Goal: Navigation & Orientation: Find specific page/section

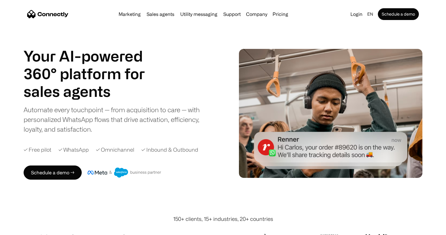
click at [171, 78] on div "Your AI-powered 360° platform for sales agents support utility sales agents Aut…" at bounding box center [117, 90] width 186 height 87
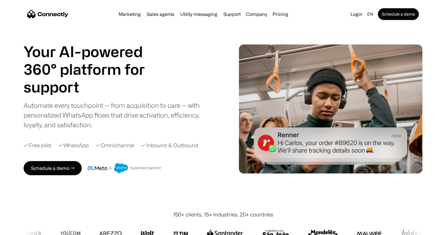
scroll to position [7, 0]
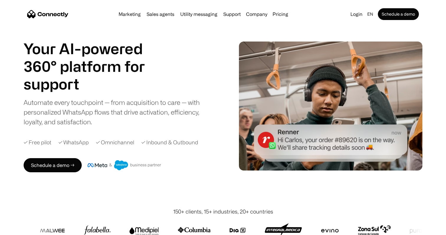
click at [406, 119] on img at bounding box center [330, 107] width 183 height 130
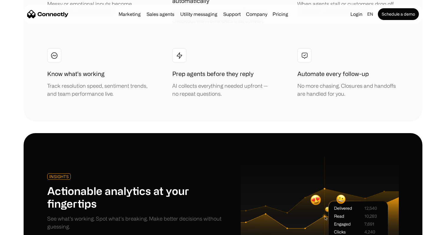
scroll to position [1366, 0]
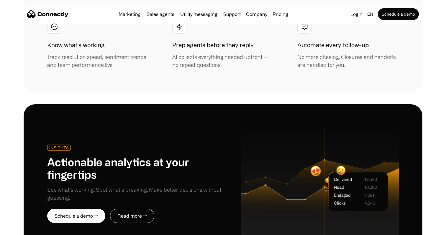
click at [310, 128] on img at bounding box center [320, 184] width 158 height 112
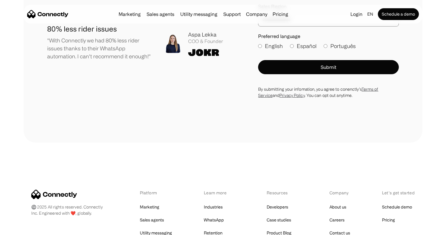
scroll to position [3265, 0]
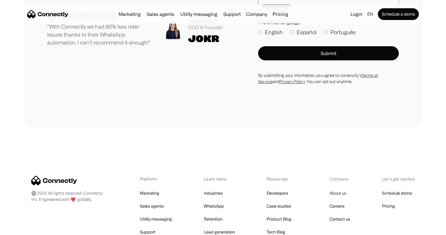
click at [341, 189] on link "About us" at bounding box center [338, 193] width 17 height 8
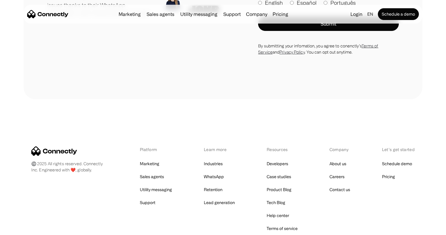
scroll to position [895, 0]
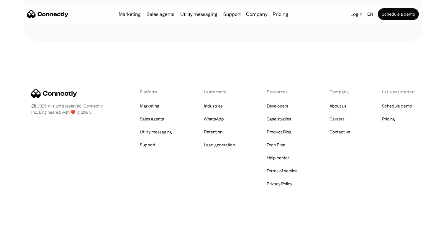
click at [342, 119] on link "Careers" at bounding box center [337, 119] width 15 height 8
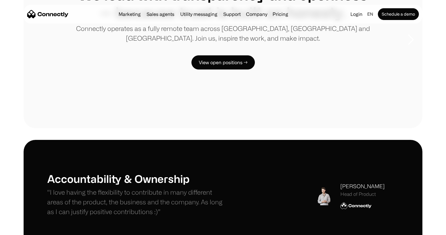
scroll to position [121, 0]
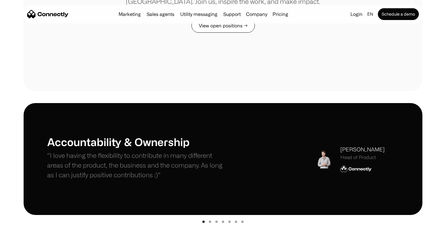
click at [238, 29] on link "View open positions →" at bounding box center [222, 26] width 63 height 14
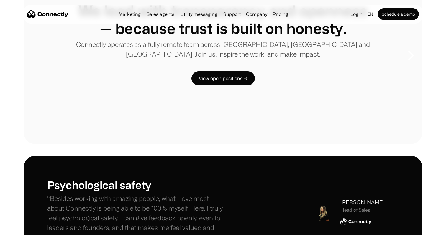
scroll to position [63, 0]
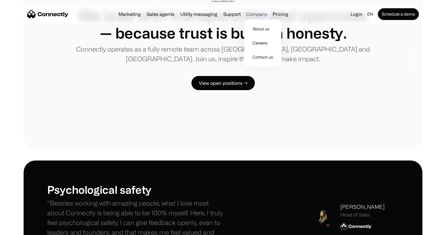
click at [252, 13] on div "Company" at bounding box center [256, 14] width 21 height 8
click at [258, 29] on link "About us" at bounding box center [263, 29] width 32 height 14
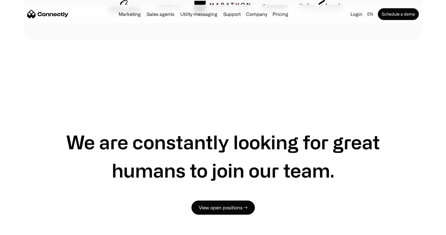
scroll to position [329, 0]
